Goal: Check status: Check status

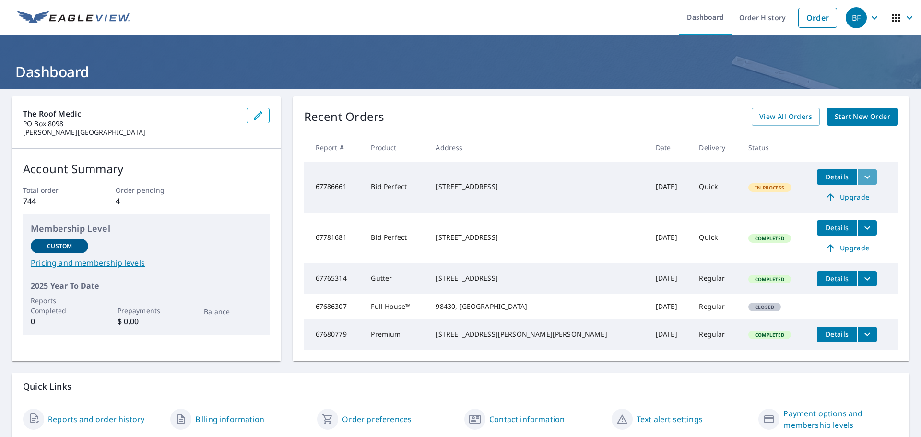
click at [864, 178] on icon "filesDropdownBtn-67786661" at bounding box center [867, 176] width 6 height 3
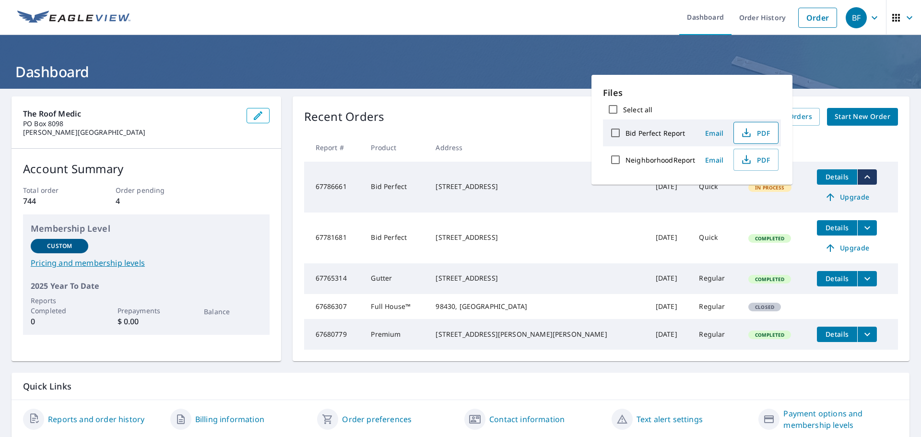
click at [755, 134] on span "PDF" at bounding box center [755, 133] width 31 height 12
click at [554, 115] on div "Recent Orders View All Orders Start New Order" at bounding box center [601, 117] width 594 height 18
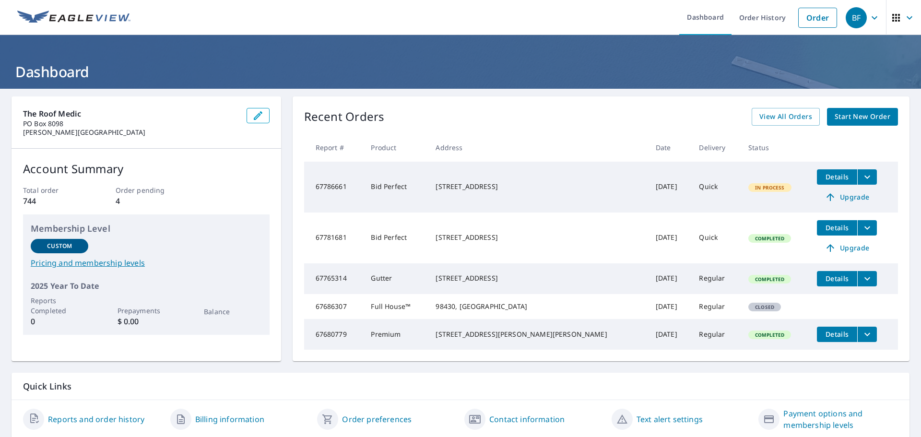
click at [823, 177] on span "Details" at bounding box center [837, 176] width 29 height 9
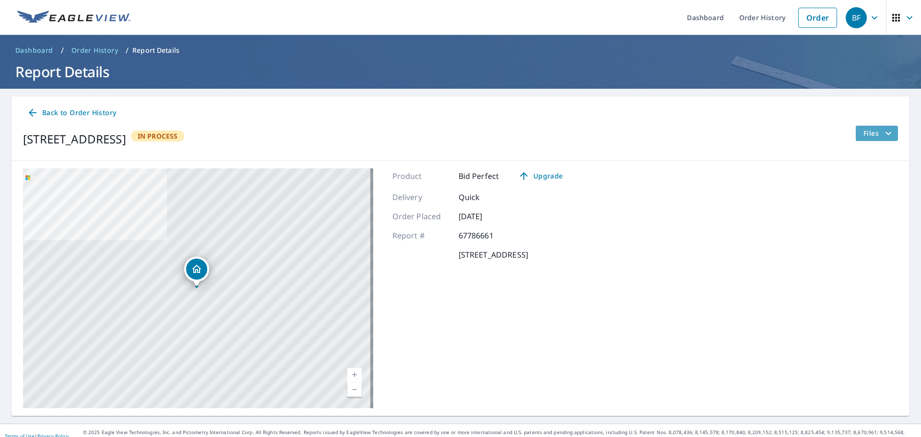
click at [883, 130] on icon "filesDropdownBtn-67786661" at bounding box center [889, 134] width 12 height 12
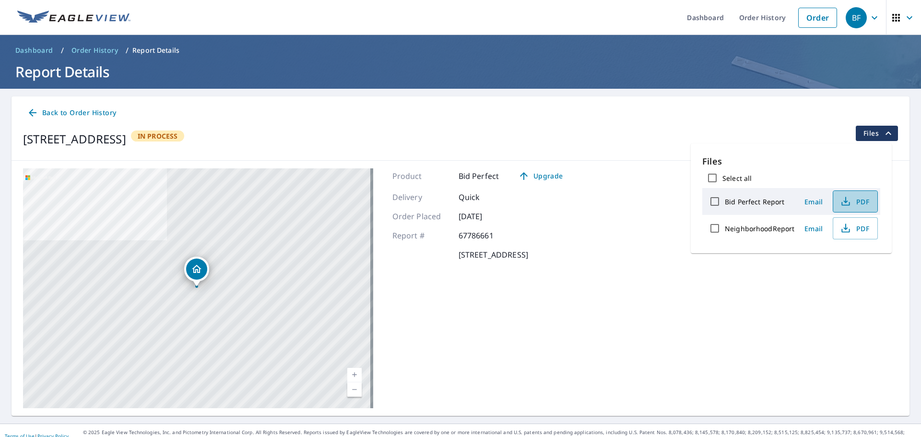
click at [844, 200] on icon "button" at bounding box center [845, 200] width 4 height 6
click at [566, 305] on div "Product Bid Perfect Upgrade Delivery Quick Order Placed Oct 08, 2025 Report # 6…" at bounding box center [481, 288] width 178 height 240
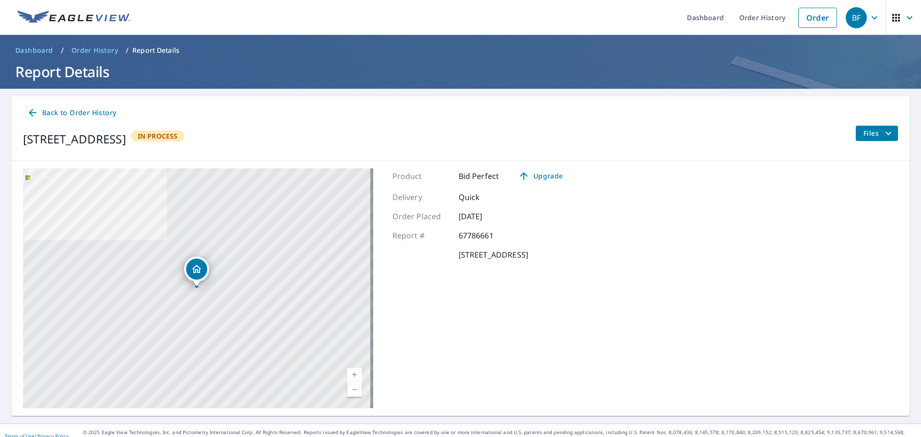
click at [159, 48] on p "Report Details" at bounding box center [155, 51] width 47 height 10
click at [111, 48] on span "Order History" at bounding box center [94, 51] width 47 height 10
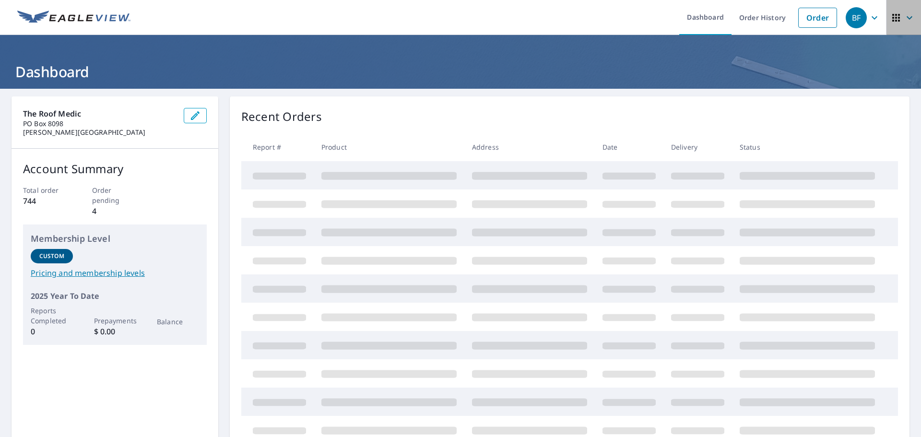
click at [907, 16] on icon "button" at bounding box center [910, 17] width 6 height 3
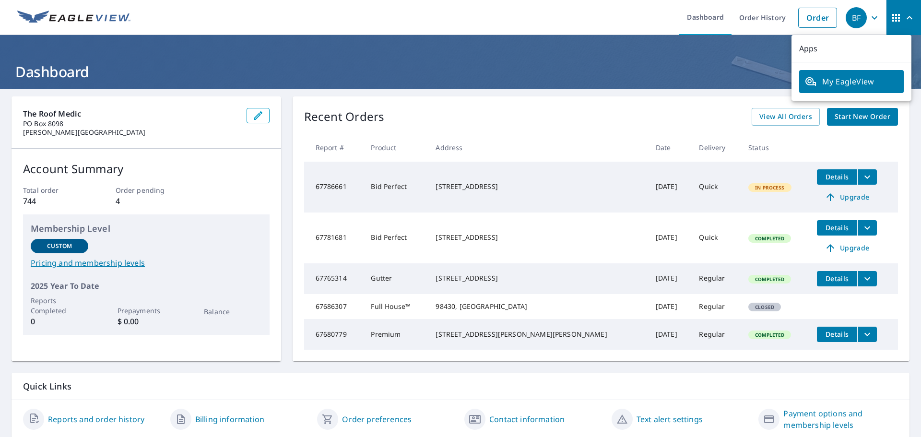
click at [890, 18] on icon "button" at bounding box center [896, 18] width 12 height 12
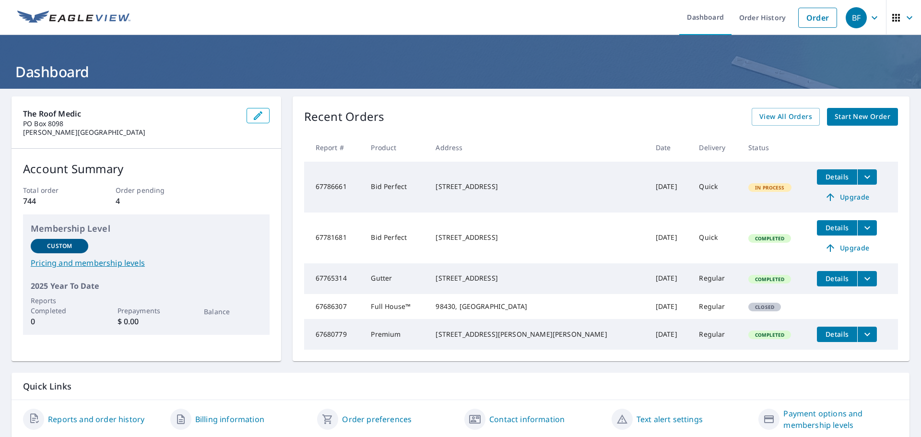
click at [869, 16] on icon "button" at bounding box center [875, 18] width 12 height 12
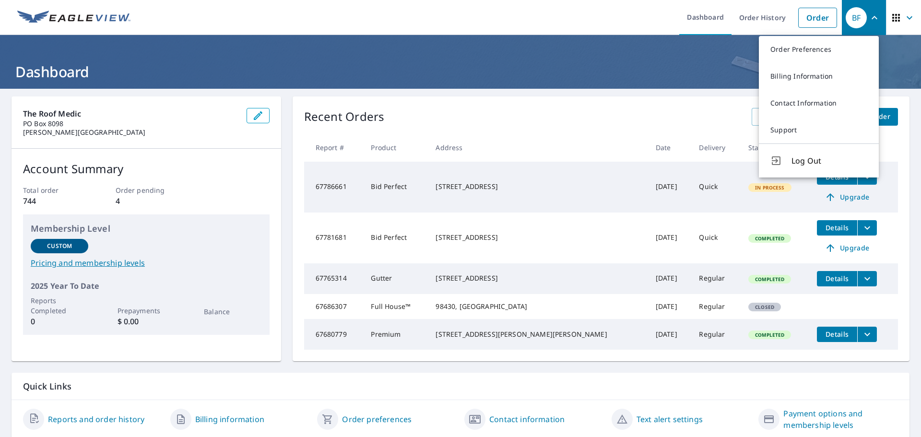
click at [715, 65] on h1 "Dashboard" at bounding box center [461, 72] width 898 height 20
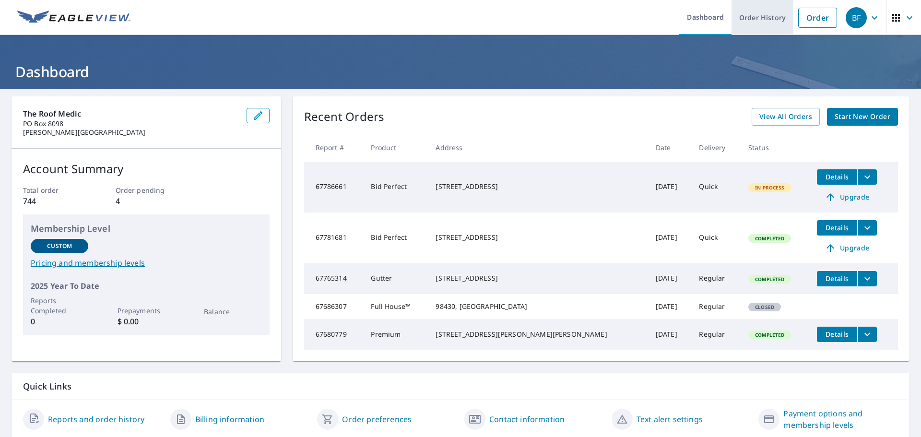
click at [767, 15] on link "Order History" at bounding box center [763, 17] width 62 height 35
click at [257, 116] on icon "button" at bounding box center [258, 115] width 9 height 9
click at [892, 18] on icon "button" at bounding box center [896, 18] width 8 height 8
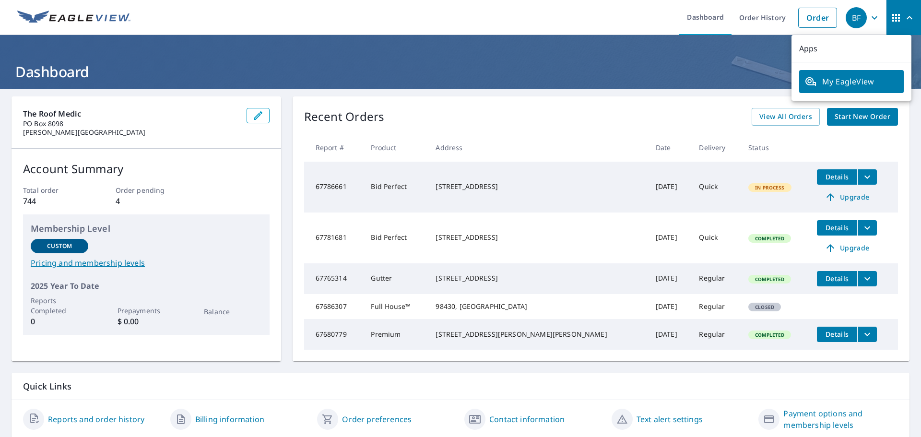
click at [864, 83] on span "My EagleView" at bounding box center [851, 82] width 93 height 12
